Goal: Contribute content

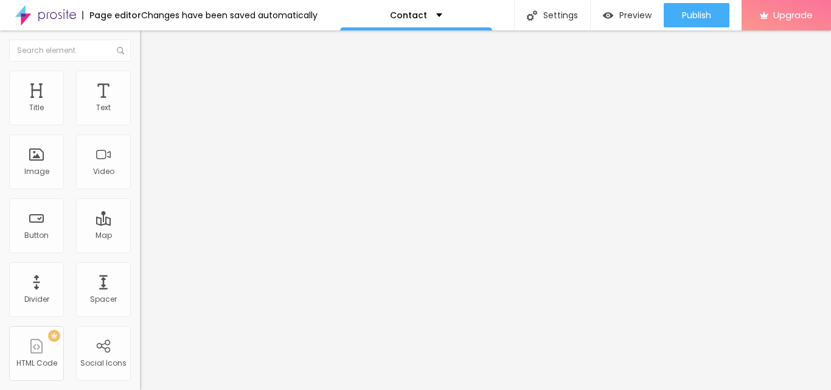
click at [140, 73] on img at bounding box center [145, 76] width 11 height 11
click at [140, 69] on li "Content" at bounding box center [210, 64] width 140 height 12
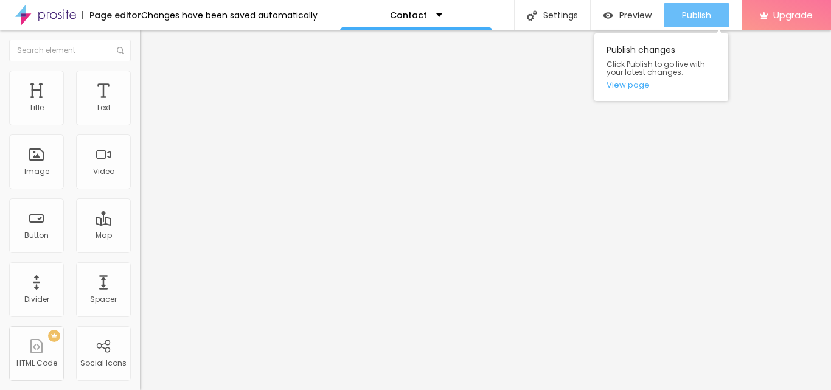
click at [683, 10] on span "Publish" at bounding box center [696, 15] width 29 height 10
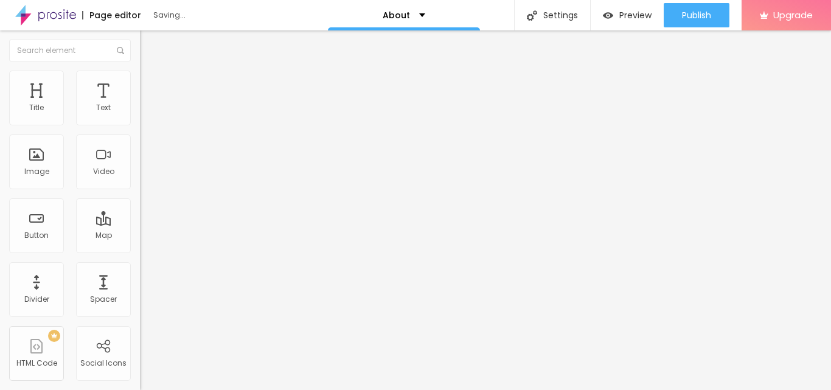
click at [140, 105] on span "Change image" at bounding box center [172, 99] width 65 height 10
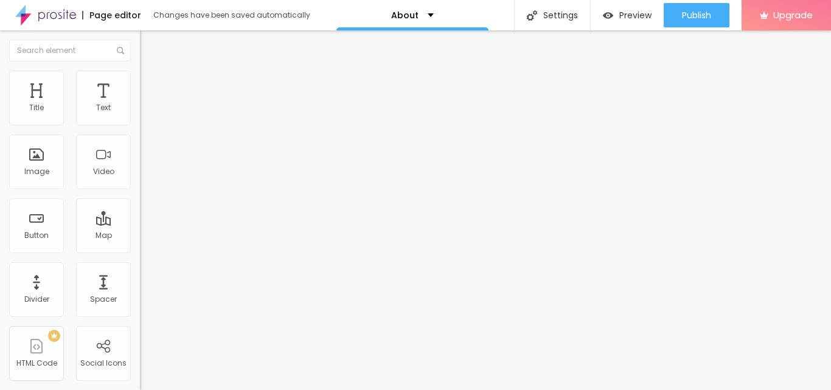
click at [140, 246] on div "Facebook" at bounding box center [210, 249] width 140 height 7
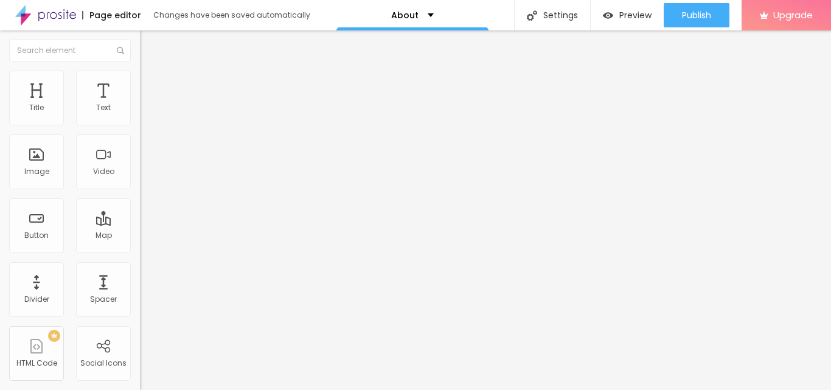
paste input "www.linkedin.com/company/pubscholars-group/"
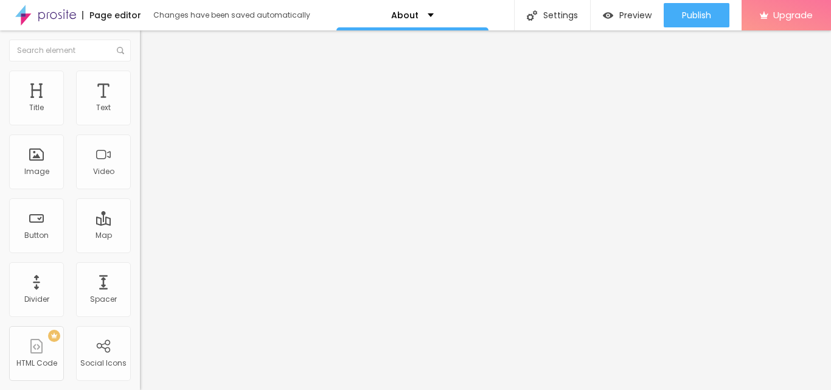
type input "https://www.linkedin.com/company/pubscholars-group/"
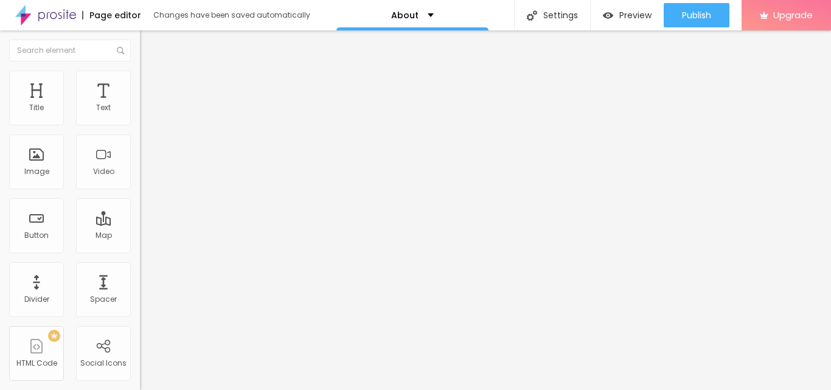
paste input "x.com/pubscholars"
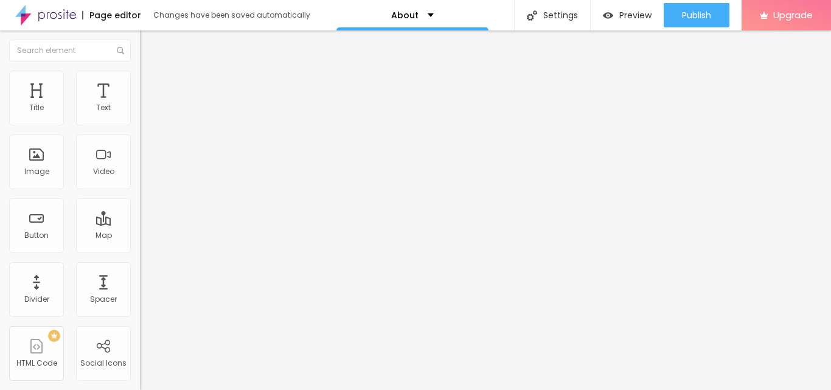
type input "https://x.com/pubscholars"
click at [140, 253] on img at bounding box center [144, 257] width 9 height 9
type input "https://www.linkedin.com/company/pubscholars-group/"
type input "https://x.com/pubscholars"
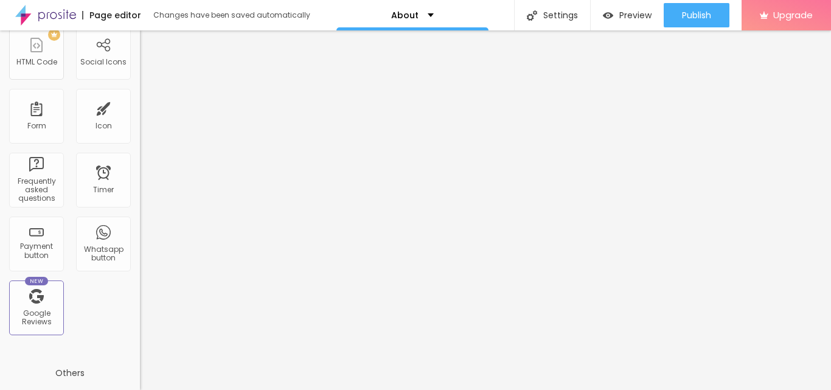
scroll to position [304, 0]
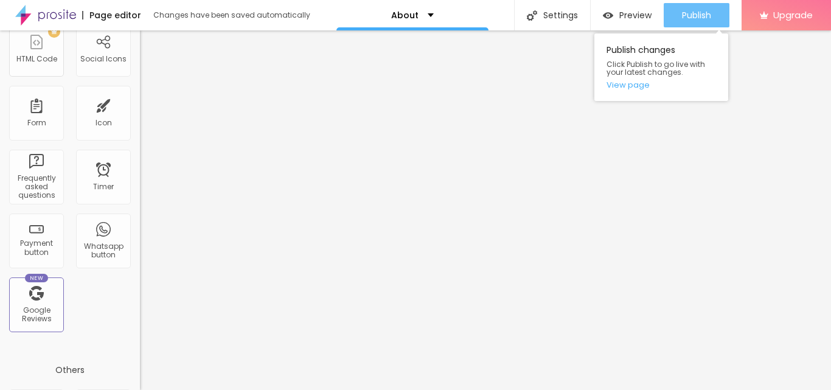
click at [682, 18] on span "Publish" at bounding box center [696, 15] width 29 height 10
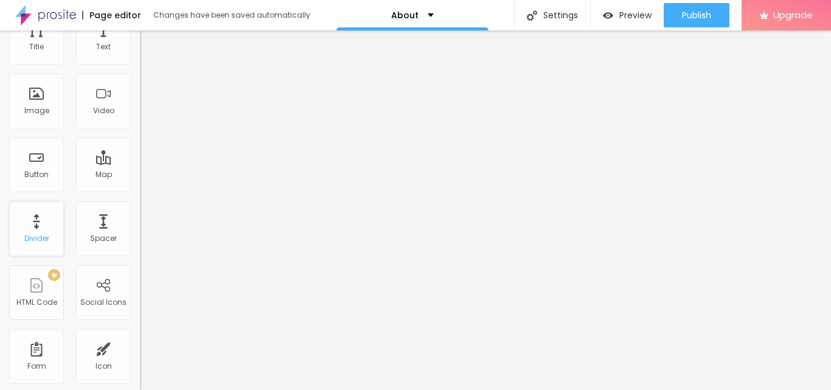
scroll to position [0, 0]
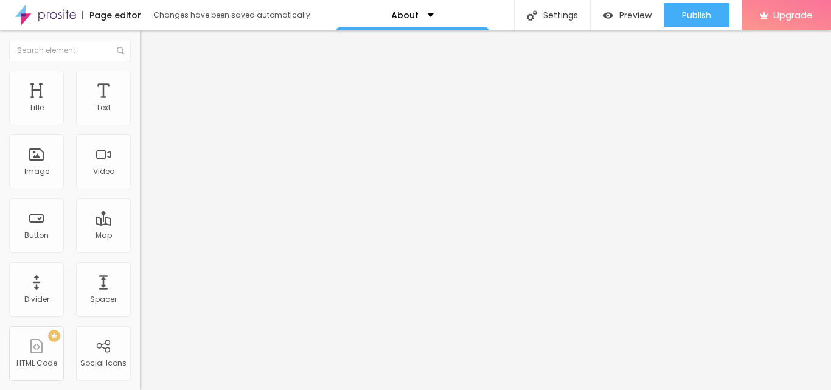
click at [60, 15] on img at bounding box center [45, 15] width 61 height 30
